Goal: Task Accomplishment & Management: Use online tool/utility

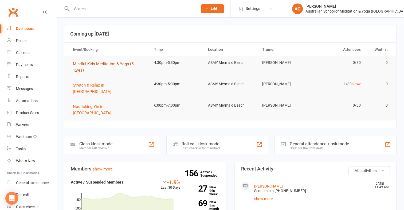
click at [120, 65] on span "Mindful Kids Meditation & Yoga (5-12yrs)" at bounding box center [104, 66] width 62 height 11
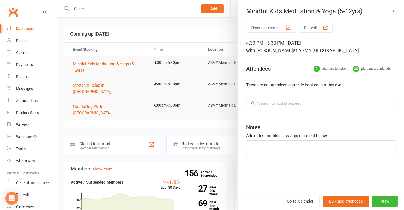
click at [324, 26] on div "button" at bounding box center [325, 28] width 6 height 6
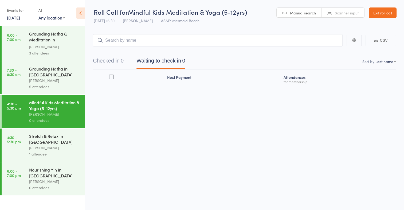
click at [53, 139] on div "Stretch & Relax in [GEOGRAPHIC_DATA]" at bounding box center [54, 139] width 51 height 12
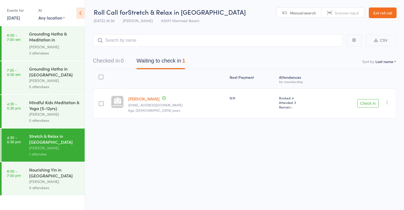
click at [386, 10] on link "Exit roll call" at bounding box center [382, 12] width 28 height 11
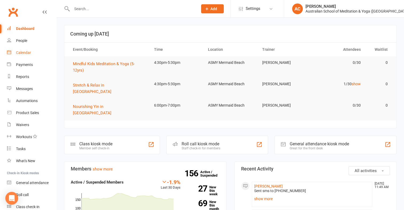
click at [25, 51] on div "Calendar" at bounding box center [23, 52] width 15 height 4
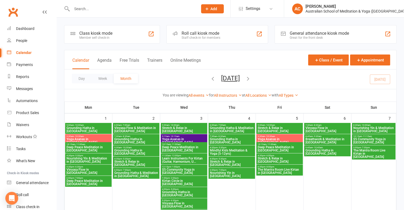
click at [93, 36] on div "Member self check-in" at bounding box center [95, 38] width 33 height 4
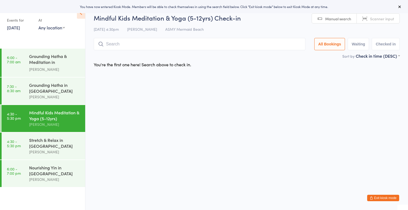
click at [385, 21] on span "Scanner input" at bounding box center [382, 18] width 24 height 5
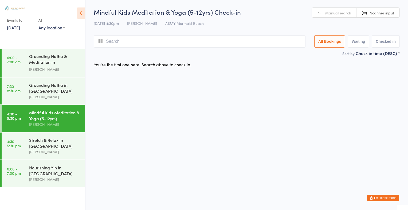
click at [336, 12] on span "Manual search" at bounding box center [338, 12] width 26 height 5
type input "l"
click at [385, 13] on span "Scanner input" at bounding box center [382, 12] width 24 height 5
click at [51, 149] on div "[PERSON_NAME]" at bounding box center [54, 152] width 51 height 6
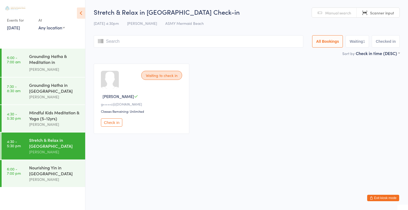
click at [240, 43] on input "search" at bounding box center [198, 41] width 209 height 12
click at [107, 37] on input "search" at bounding box center [198, 41] width 209 height 12
type input "lu"
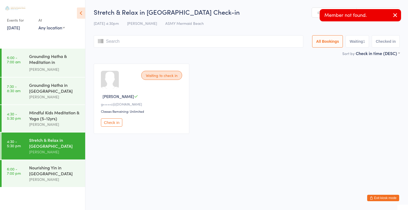
type input "c"
type input "a"
type input "s"
click at [277, 25] on div "11 Sep 4:30pm Kim Cassidy ASMY Mermaid Beach" at bounding box center [247, 23] width 306 height 9
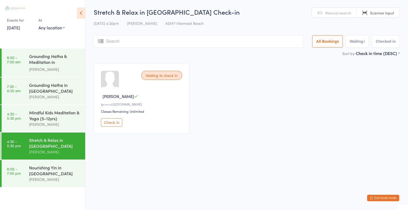
click at [394, 13] on link "Scanner input" at bounding box center [377, 13] width 43 height 10
click at [342, 12] on span "Manual search" at bounding box center [338, 12] width 26 height 5
type input "lu"
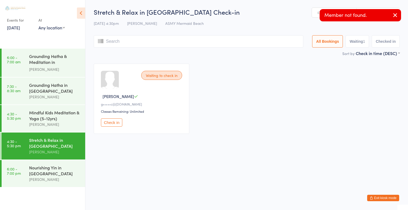
type input "c"
type input "a"
type input "s"
click at [397, 13] on icon "button" at bounding box center [395, 15] width 6 height 7
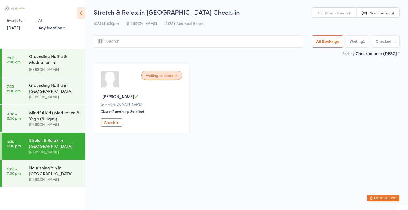
click at [382, 13] on span "Scanner input" at bounding box center [382, 12] width 24 height 5
type input "2877"
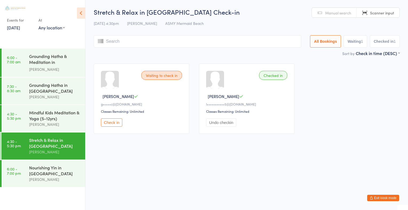
click at [297, 85] on div "Waiting to check in Guy C g•••••c@gmail.com Classes Remaining: Unlimited Check …" at bounding box center [246, 99] width 315 height 80
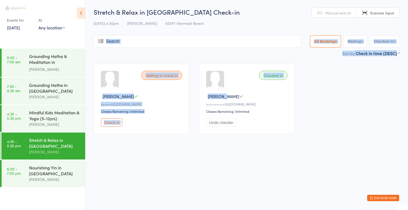
drag, startPoint x: 297, startPoint y: 85, endPoint x: 157, endPoint y: 49, distance: 145.5
click at [157, 49] on main "Stretch & Relax in Mermaid Beach Check-in 11 Sep 4:30pm Kim Cassidy ASMY Mermai…" at bounding box center [247, 72] width 306 height 131
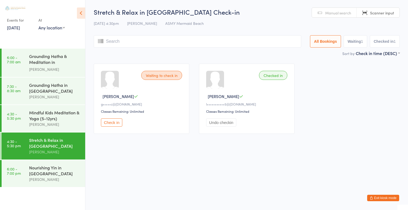
drag, startPoint x: 157, startPoint y: 49, endPoint x: 133, endPoint y: 40, distance: 25.2
click at [133, 40] on input "search" at bounding box center [197, 41] width 207 height 12
type input "1588"
click at [104, 40] on input "search" at bounding box center [197, 41] width 207 height 12
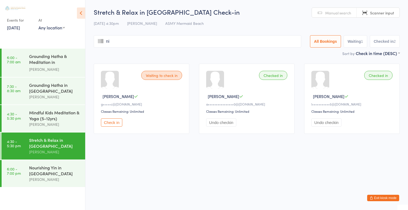
type input "nic"
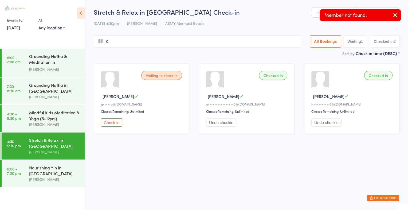
type input "ola"
click at [393, 14] on icon "button" at bounding box center [395, 15] width 6 height 7
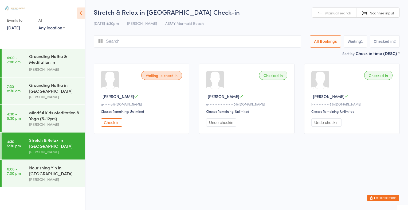
click at [380, 11] on span "Scanner input" at bounding box center [382, 12] width 24 height 5
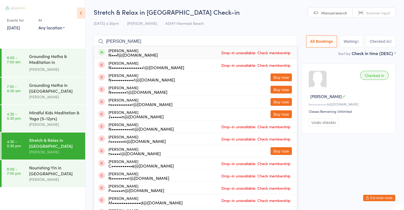
type input "nicola wulf"
click at [216, 56] on div "Nicola Wulf N•••f@hotmail.com Drop-in unavailable: Check membership" at bounding box center [195, 52] width 203 height 12
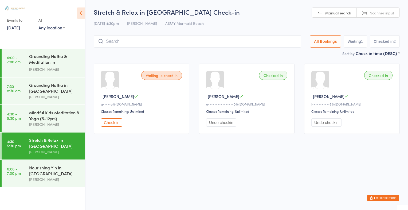
click at [187, 42] on input "search" at bounding box center [197, 41] width 207 height 12
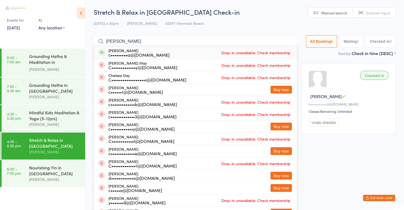
type input "chelsea"
click at [109, 53] on div "c•••••••••a@icloud.com" at bounding box center [138, 55] width 61 height 4
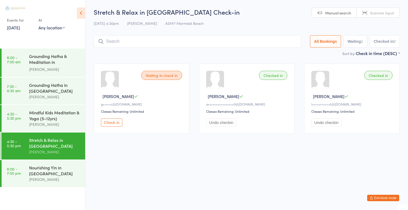
click at [173, 41] on input "search" at bounding box center [197, 41] width 207 height 12
type input "chelsea le"
click at [112, 42] on input "search" at bounding box center [197, 41] width 207 height 12
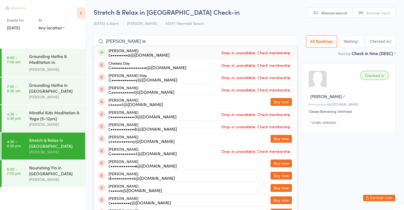
type input "chelsea le"
click at [189, 50] on div "Chelsea Lea c•••••••••a@icloud.com Drop-in unavailable: Check membership" at bounding box center [195, 52] width 203 height 12
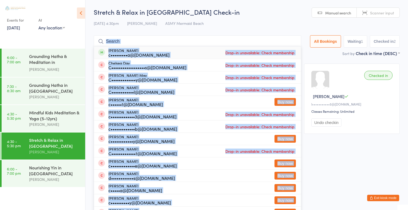
click at [189, 50] on div "Stretch & Relax in Mermaid Beach Check-in 11 Sep 4:30pm Kim Cassidy ASMY Mermai…" at bounding box center [247, 28] width 306 height 43
